Goal: Check status: Check status

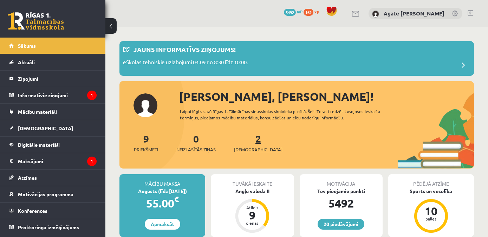
click at [246, 143] on link "2 Ieskaites" at bounding box center [258, 143] width 49 height 21
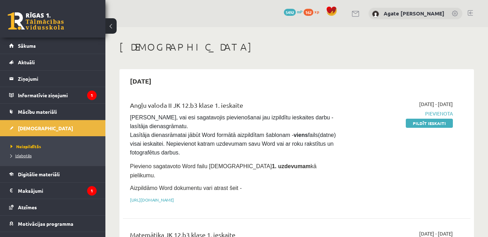
click at [24, 156] on span "Izlabotās" at bounding box center [21, 156] width 21 height 6
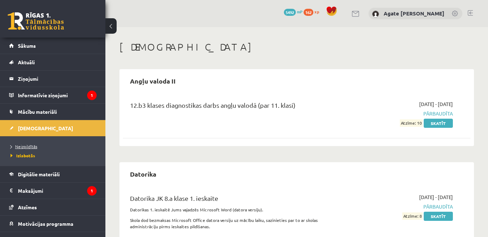
click at [24, 148] on span "Neizpildītās" at bounding box center [24, 147] width 27 height 6
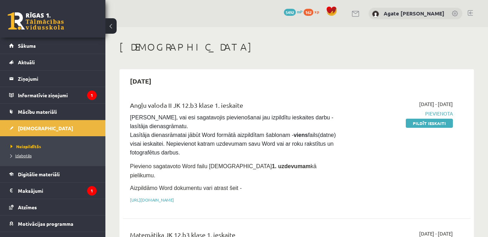
click at [20, 156] on span "Izlabotās" at bounding box center [21, 156] width 21 height 6
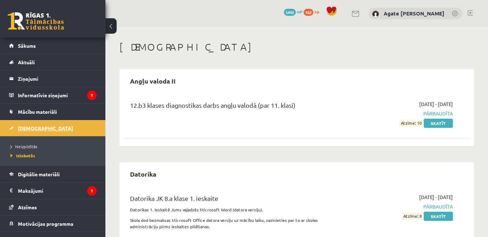
click at [30, 127] on span "[DEMOGRAPHIC_DATA]" at bounding box center [45, 128] width 55 height 6
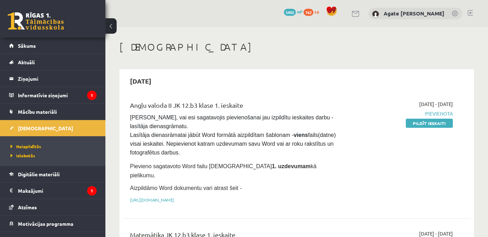
scroll to position [76, 0]
